Goal: Task Accomplishment & Management: Use online tool/utility

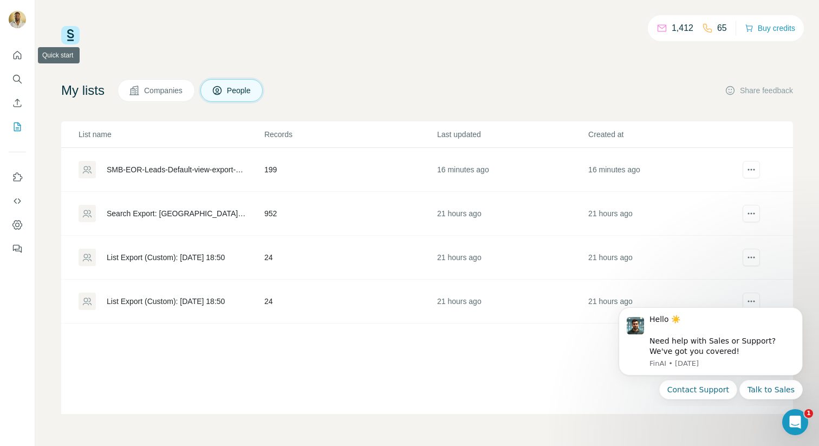
click at [27, 54] on div at bounding box center [17, 148] width 35 height 219
click at [22, 45] on div at bounding box center [17, 148] width 35 height 219
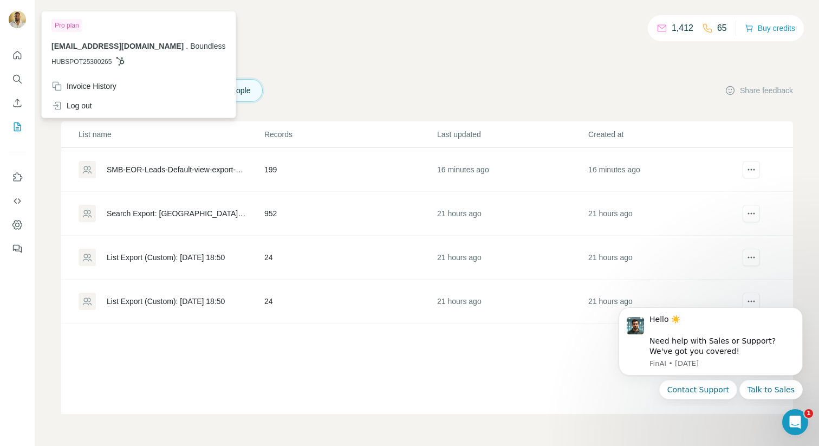
click at [24, 20] on img at bounding box center [17, 19] width 17 height 17
click at [672, 28] on p "1,412" at bounding box center [683, 28] width 22 height 13
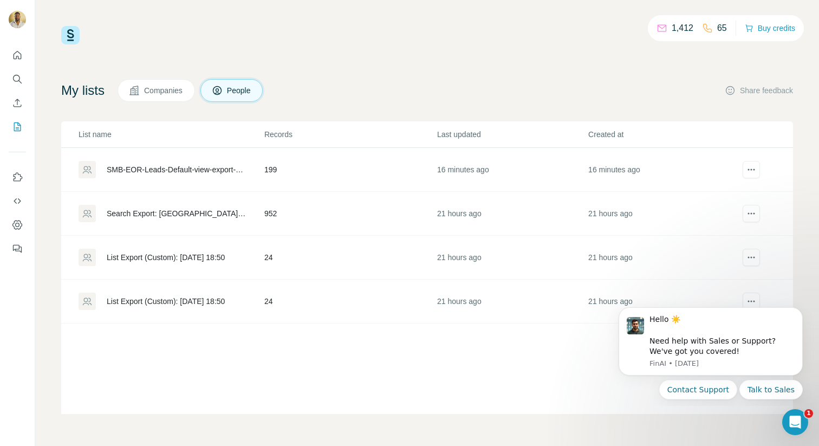
click at [672, 25] on p "1,412" at bounding box center [683, 28] width 22 height 13
click at [17, 108] on icon "Enrich CSV" at bounding box center [17, 103] width 11 height 11
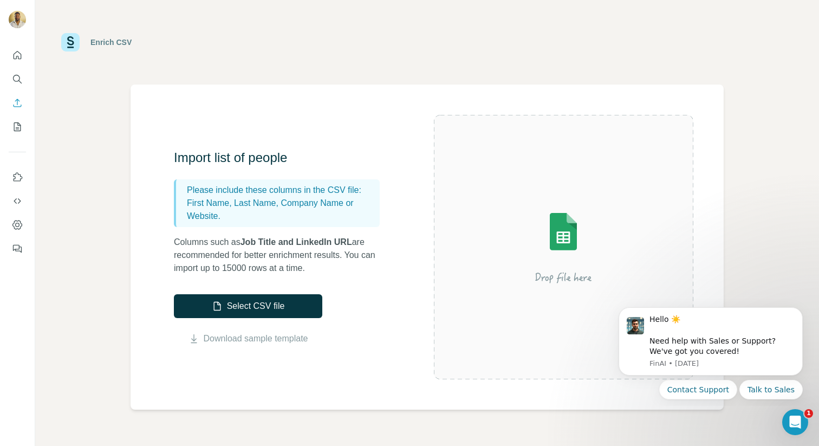
click at [596, 224] on img at bounding box center [563, 247] width 195 height 130
click at [282, 309] on button "Select CSV file" at bounding box center [248, 306] width 148 height 24
